Goal: Browse casually

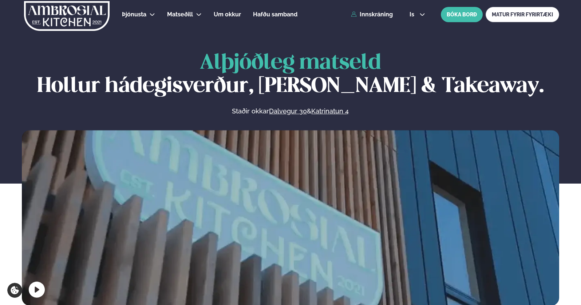
scroll to position [291, 0]
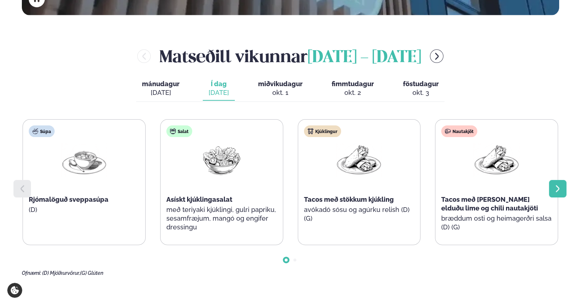
click at [561, 189] on div at bounding box center [557, 188] width 17 height 17
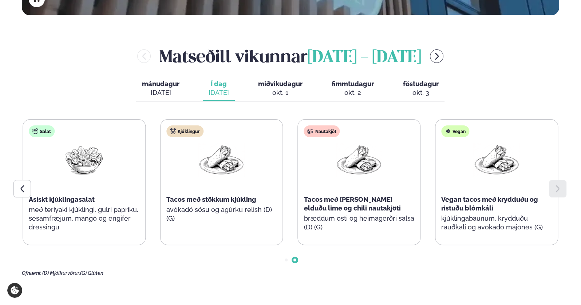
click at [561, 189] on div at bounding box center [557, 188] width 17 height 17
click at [21, 187] on icon at bounding box center [23, 189] width 4 height 7
